Goal: Check status: Check status

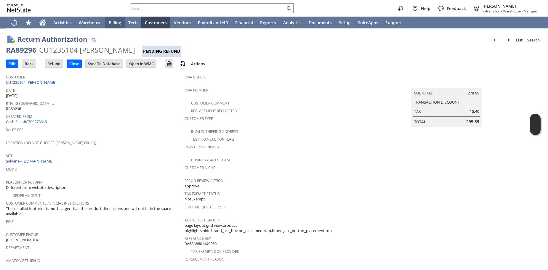
scroll to position [219, 0]
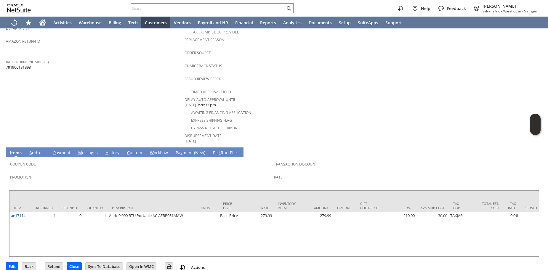
click at [112, 150] on link "H istory" at bounding box center [112, 153] width 17 height 7
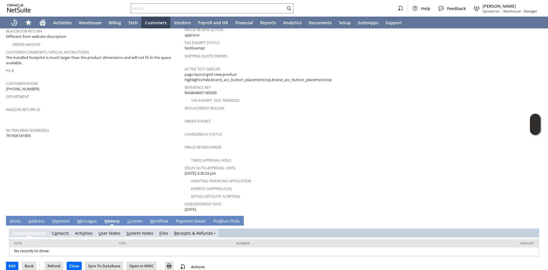
click at [200, 230] on link "R eceipts & Refunds" at bounding box center [193, 233] width 39 height 6
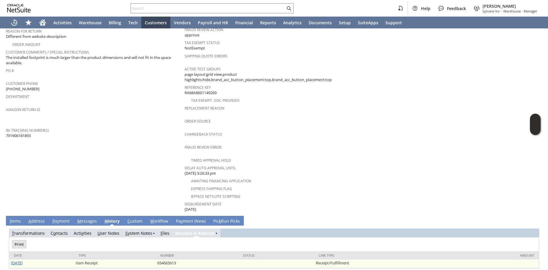
click at [12, 260] on link "[DATE]" at bounding box center [17, 262] width 12 height 5
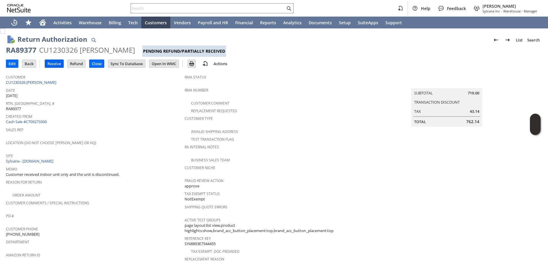
click at [58, 63] on input "Receive" at bounding box center [54, 64] width 18 height 8
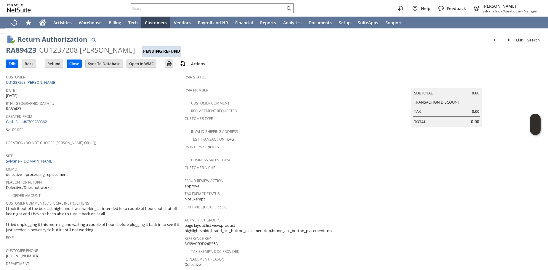
click at [151, 121] on div "Created From Cash Sale #C709280362" at bounding box center [94, 118] width 176 height 13
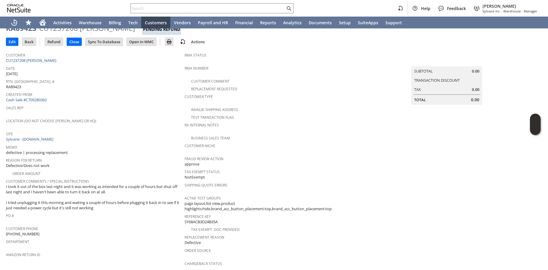
scroll to position [203, 0]
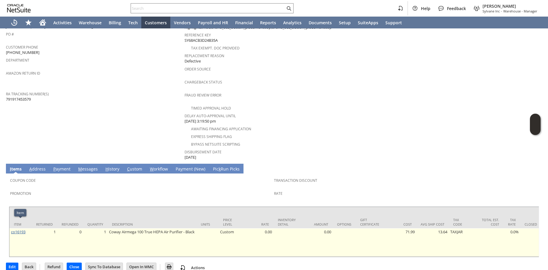
click at [16, 229] on link "co16193" at bounding box center [18, 231] width 15 height 5
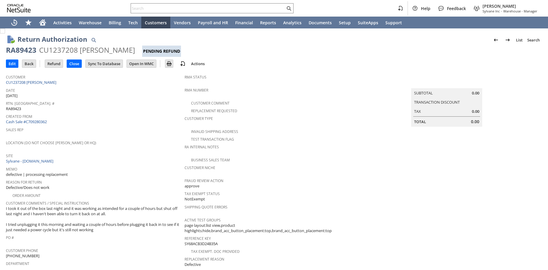
scroll to position [203, 0]
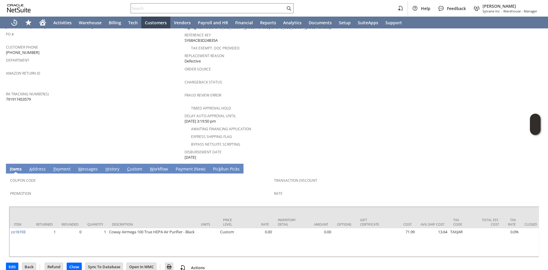
click at [108, 166] on link "H istory" at bounding box center [112, 169] width 17 height 7
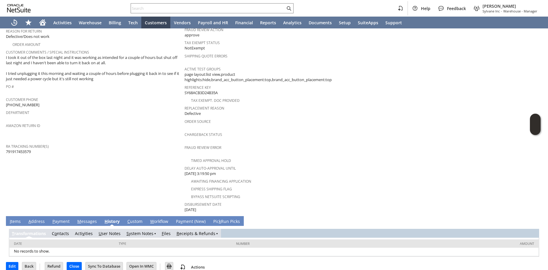
click at [177, 231] on span "R" at bounding box center [178, 234] width 3 height 6
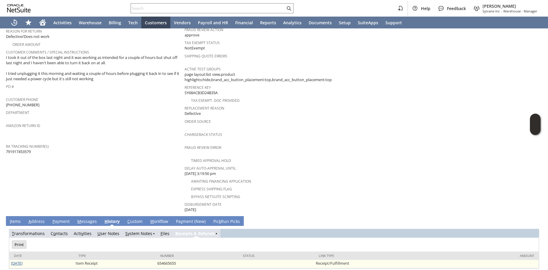
scroll to position [0, 0]
click at [21, 261] on link "9/2/2025" at bounding box center [17, 263] width 12 height 5
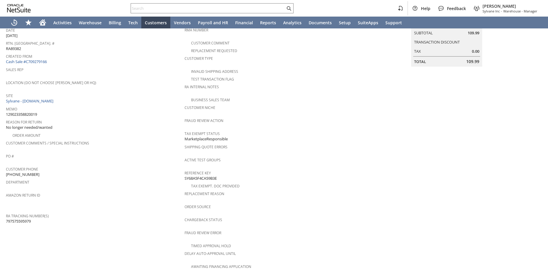
scroll to position [209, 0]
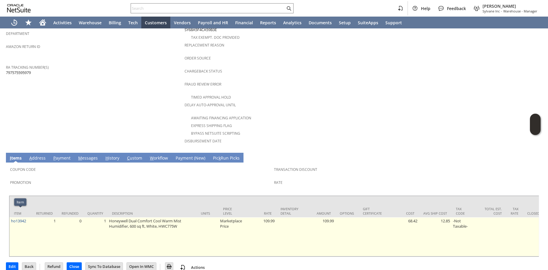
click at [28, 217] on td "ho13942" at bounding box center [20, 236] width 22 height 39
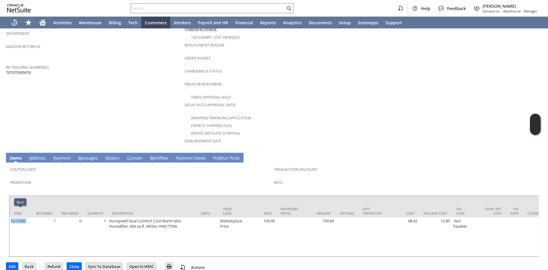
copy link "ho13942"
click at [148, 12] on div at bounding box center [212, 8] width 163 height 10
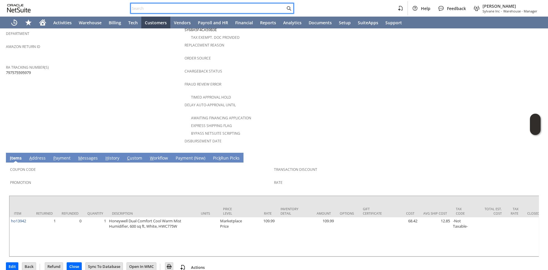
click at [148, 9] on input "text" at bounding box center [208, 8] width 154 height 7
paste input "ho13942"
type input "ho13942"
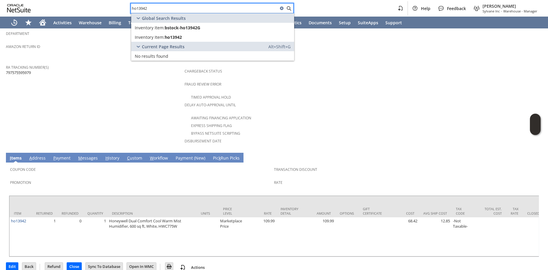
click at [148, 9] on input "ho13942" at bounding box center [204, 8] width 147 height 7
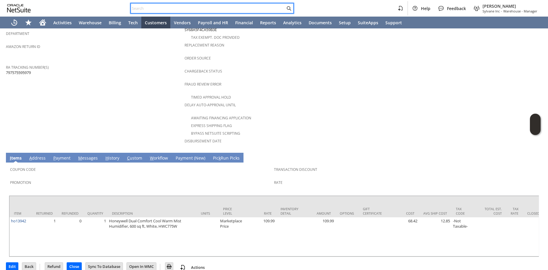
click at [79, 86] on td "Customer CU1236018 Darlene bazan Date 8/27/2025 Rtn. Auth. # RA89382 Created Fr…" at bounding box center [95, 6] width 179 height 287
click at [105, 155] on span "H" at bounding box center [106, 158] width 3 height 6
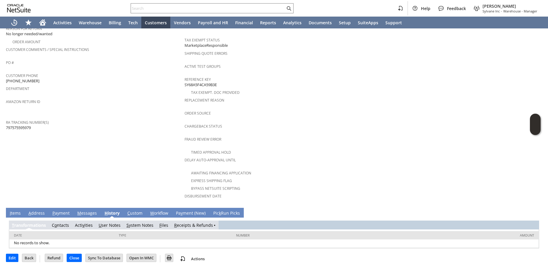
scroll to position [146, 0]
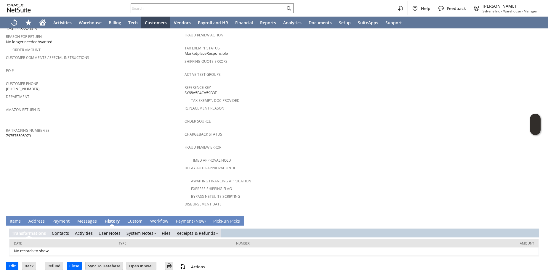
click at [182, 230] on link "R eceipts & Refunds" at bounding box center [196, 233] width 39 height 6
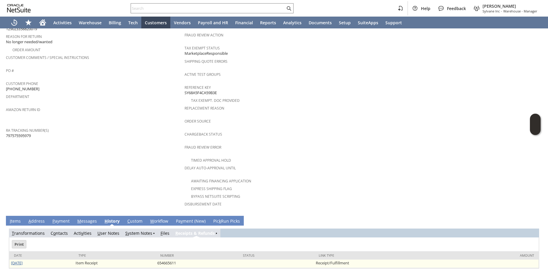
scroll to position [0, 0]
click at [20, 260] on link "[DATE]" at bounding box center [17, 262] width 12 height 5
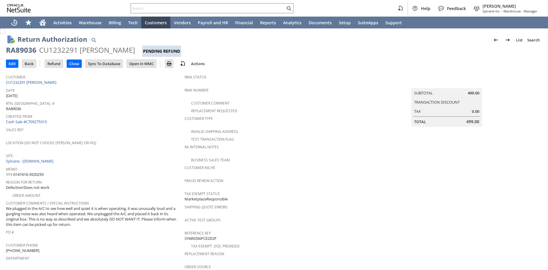
click at [109, 104] on span "Rtn. [GEOGRAPHIC_DATA]. #" at bounding box center [94, 102] width 176 height 7
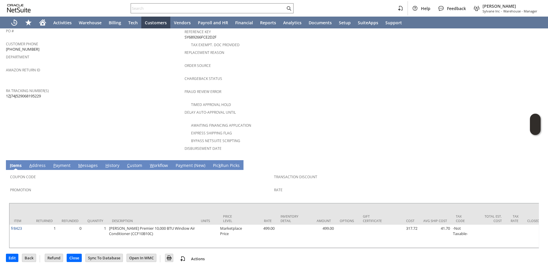
click at [110, 163] on link "H istory" at bounding box center [112, 166] width 17 height 7
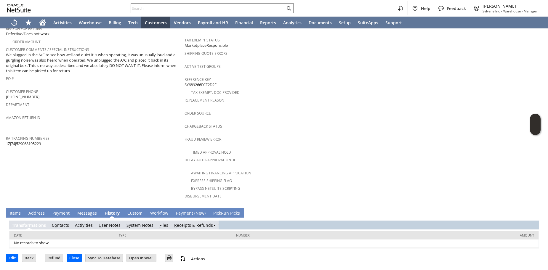
scroll to position [146, 0]
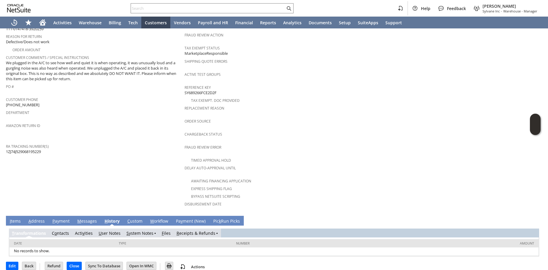
click at [181, 230] on link "R eceipts & Refunds" at bounding box center [196, 233] width 39 height 6
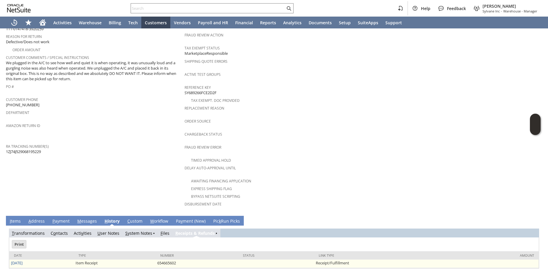
scroll to position [0, 0]
click at [16, 260] on link "8/29/2025" at bounding box center [17, 262] width 12 height 5
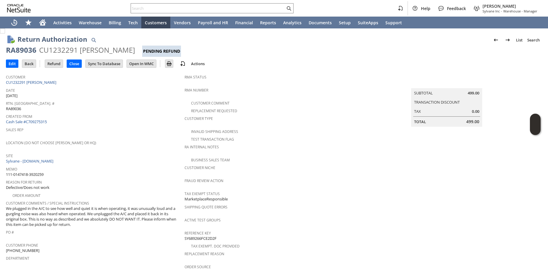
click at [17, 109] on span "RA89036" at bounding box center [13, 109] width 15 height 6
copy span "RA89036"
click at [41, 119] on link "Cash Sale #C709275315" at bounding box center [26, 121] width 41 height 5
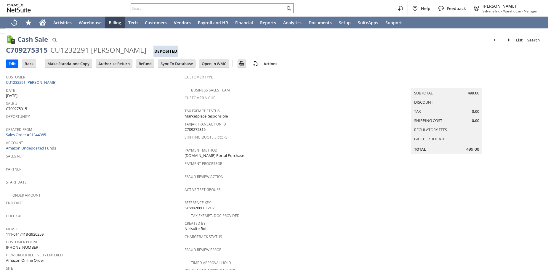
click at [39, 135] on link "Sales Order #S1344385" at bounding box center [26, 134] width 41 height 5
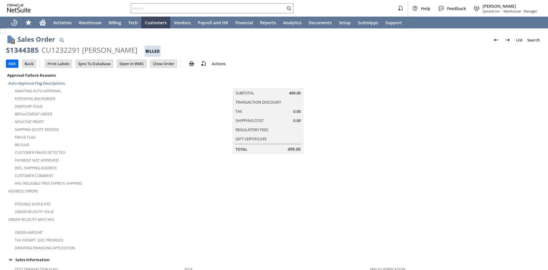
scroll to position [284, 0]
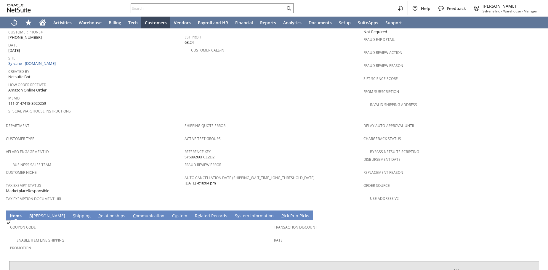
click at [71, 213] on link "S hipping" at bounding box center [81, 216] width 21 height 7
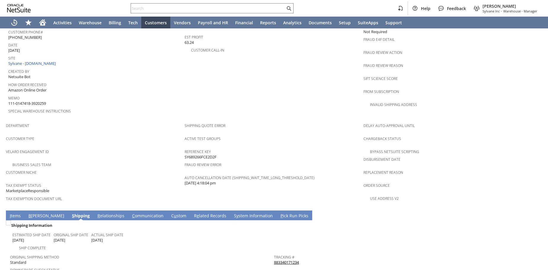
click at [308, 253] on div "Tracking # 883340171234" at bounding box center [404, 259] width 261 height 12
copy link "883340171234"
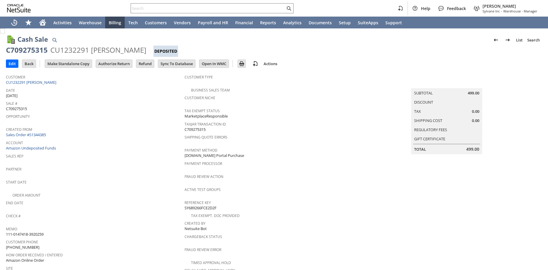
scroll to position [78, 0]
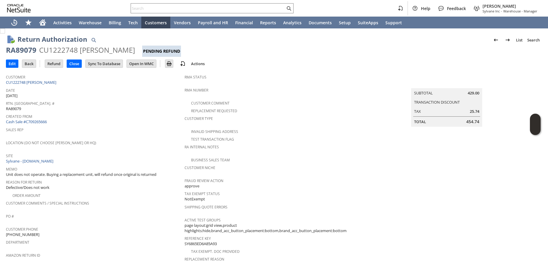
scroll to position [198, 0]
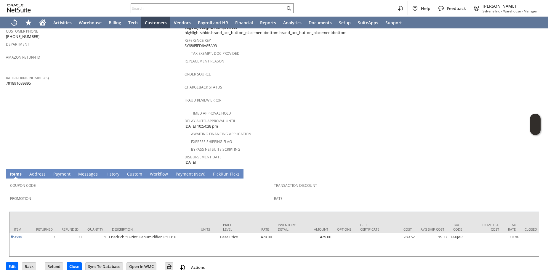
click at [104, 171] on link "H istory" at bounding box center [112, 174] width 17 height 7
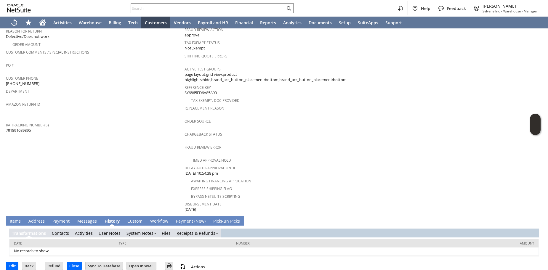
click at [185, 230] on link "R eceipts & Refunds" at bounding box center [196, 233] width 39 height 6
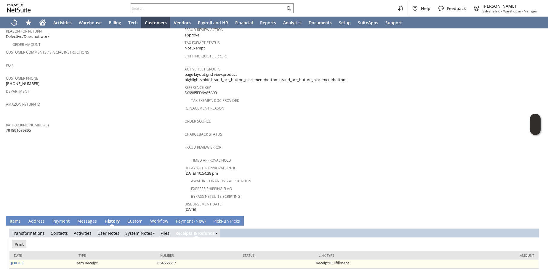
scroll to position [0, 0]
click at [23, 260] on link "[DATE]" at bounding box center [17, 262] width 12 height 5
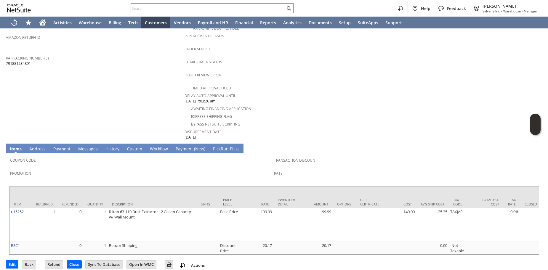
scroll to position [227, 0]
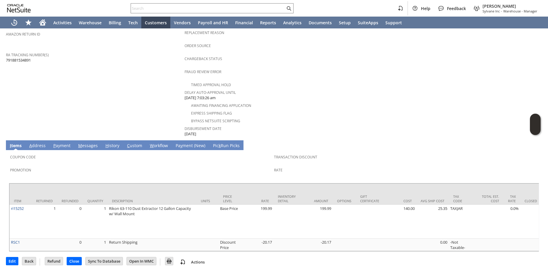
click at [108, 143] on link "H istory" at bounding box center [112, 146] width 17 height 7
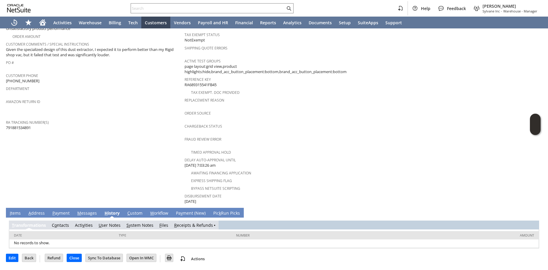
scroll to position [151, 0]
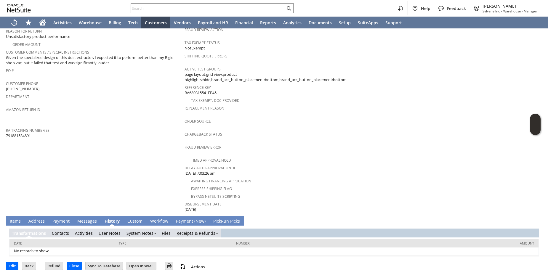
click at [197, 230] on link "R eceipts & Refunds" at bounding box center [196, 233] width 39 height 6
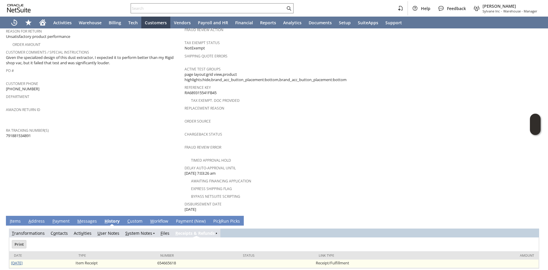
click at [14, 260] on link "[DATE]" at bounding box center [17, 262] width 12 height 5
